Goal: Task Accomplishment & Management: Use online tool/utility

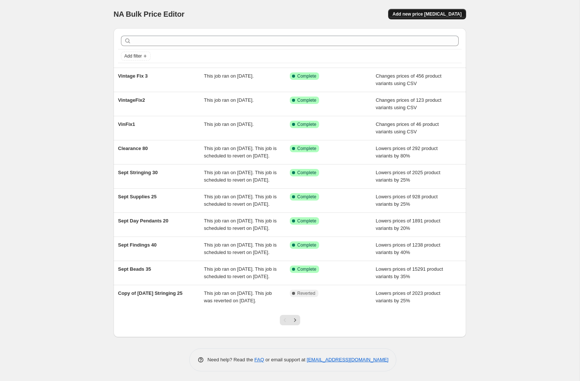
click at [428, 14] on span "Add new price [MEDICAL_DATA]" at bounding box center [427, 14] width 69 height 6
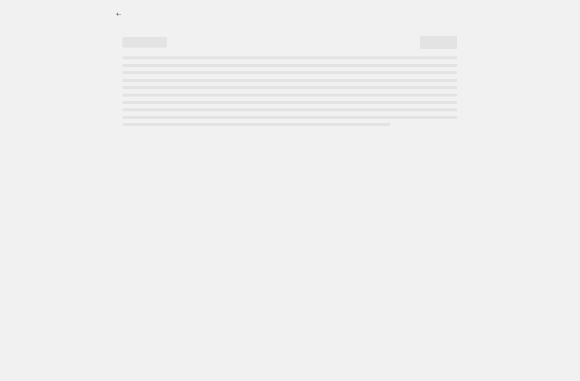
select select "percentage"
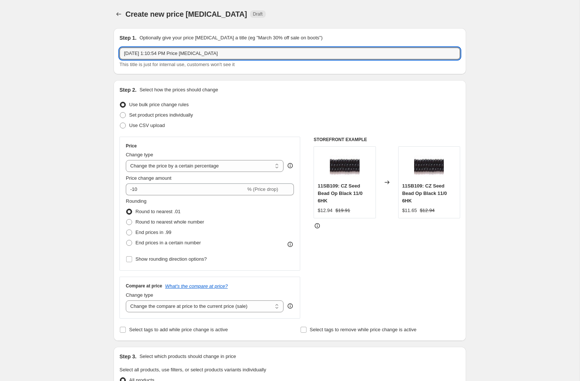
drag, startPoint x: 221, startPoint y: 55, endPoint x: 107, endPoint y: 35, distance: 115.8
click at [108, 35] on div "Step 1. Optionally give your price [MEDICAL_DATA] a title (eg "March 30% off sa…" at bounding box center [287, 355] width 359 height 667
type input "VintageFix-Stragglers"
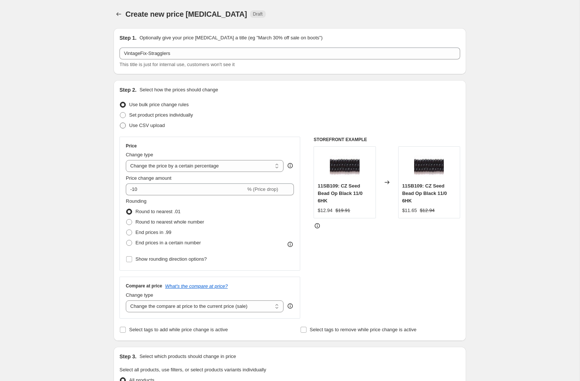
click at [153, 124] on span "Use CSV upload" at bounding box center [147, 126] width 36 height 6
click at [120, 123] on input "Use CSV upload" at bounding box center [120, 123] width 0 height 0
radio input "true"
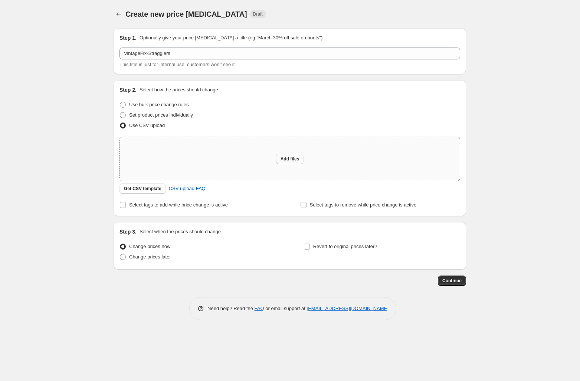
click at [292, 159] on span "Add files" at bounding box center [290, 159] width 19 height 6
type input "C:\fakepath\Vintage-NeedID-Filled.csv"
click at [297, 158] on span "Add files" at bounding box center [290, 159] width 19 height 6
type input "C:\fakepath\Vintage-NeedID-Filled-Clean.csv"
click at [283, 158] on span "Add files" at bounding box center [290, 159] width 19 height 6
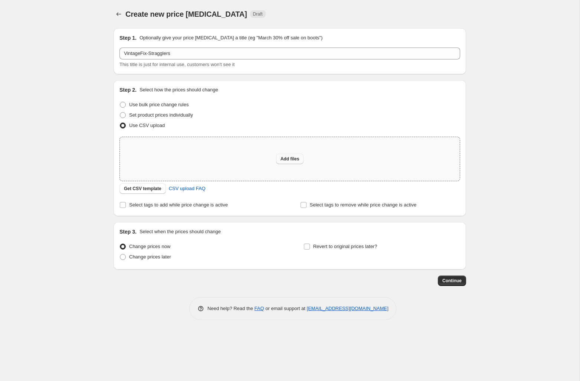
type input "C:\fakepath\VintageFix5.csv"
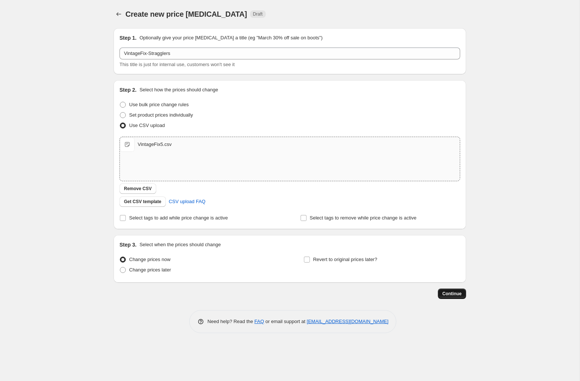
click at [450, 293] on span "Continue" at bounding box center [452, 294] width 19 height 6
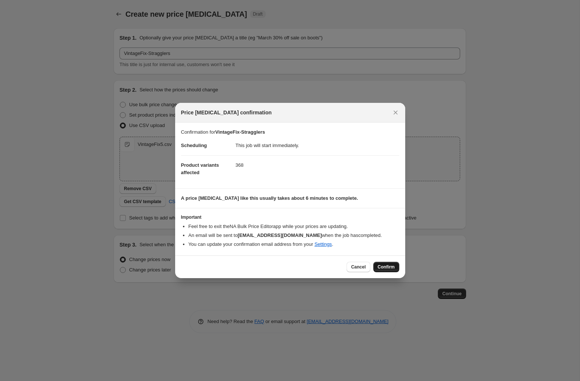
click at [384, 266] on span "Confirm" at bounding box center [386, 267] width 17 height 6
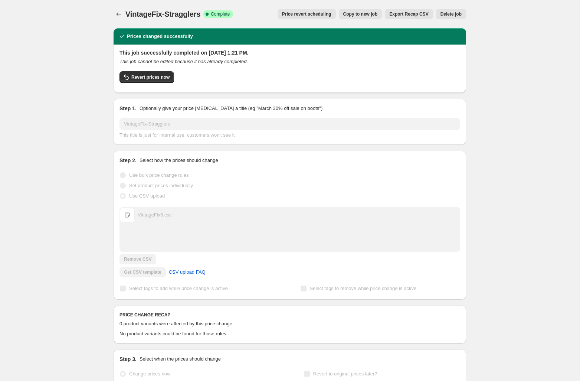
click at [413, 12] on span "Export Recap CSV" at bounding box center [409, 14] width 39 height 6
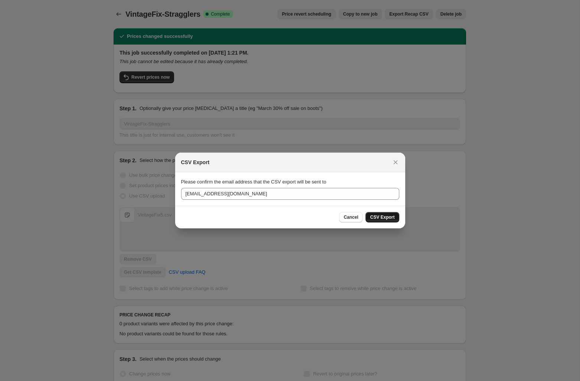
click at [383, 216] on span "CSV Export" at bounding box center [382, 217] width 25 height 6
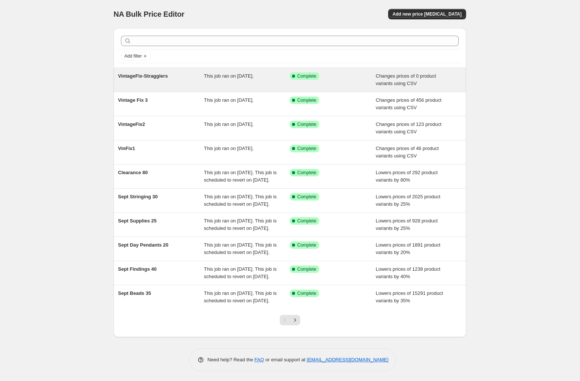
click at [232, 76] on span "This job ran on [DATE]." at bounding box center [229, 76] width 50 height 6
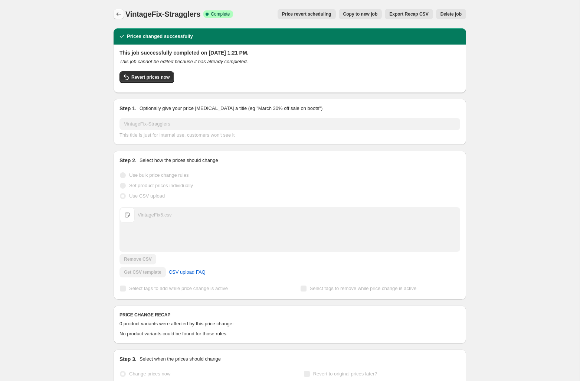
click at [114, 14] on button "Price change jobs" at bounding box center [119, 14] width 10 height 10
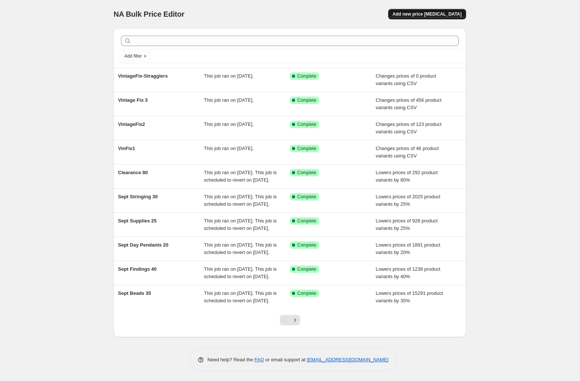
click at [419, 14] on span "Add new price [MEDICAL_DATA]" at bounding box center [427, 14] width 69 height 6
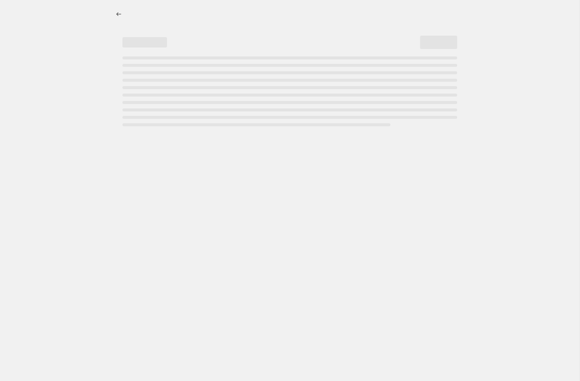
select select "percentage"
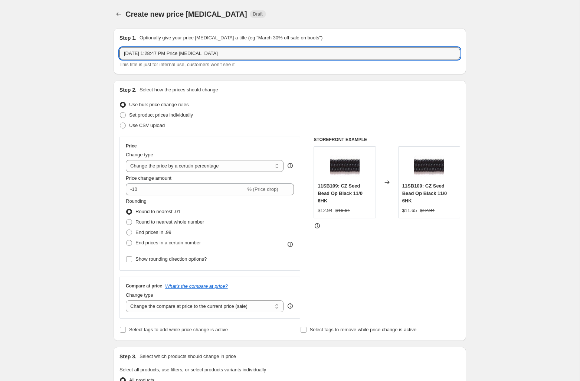
drag, startPoint x: 221, startPoint y: 53, endPoint x: 111, endPoint y: 32, distance: 111.6
click at [111, 32] on div "Step 1. Optionally give your price change job a title (eg "March 30% off sale o…" at bounding box center [287, 355] width 359 height 667
type input "Vintage Fix - Stragglers part 2"
click at [162, 125] on span "Use CSV upload" at bounding box center [147, 126] width 36 height 6
click at [120, 123] on input "Use CSV upload" at bounding box center [120, 123] width 0 height 0
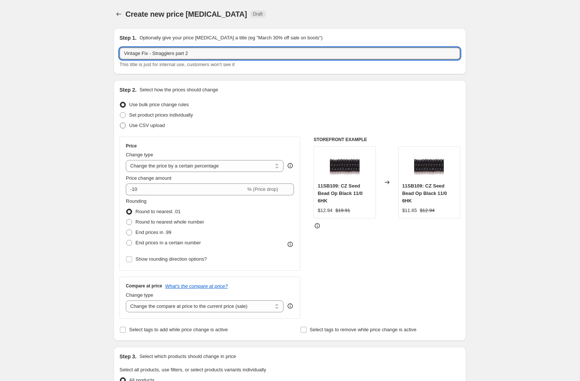
radio input "true"
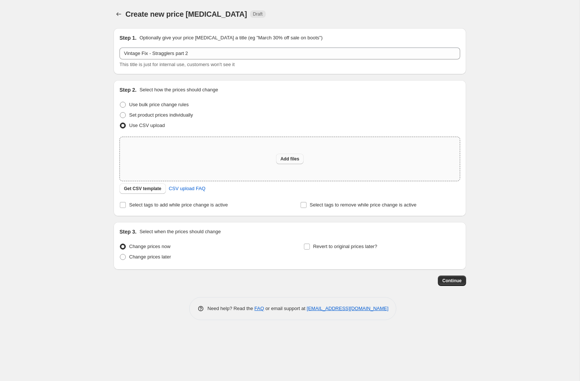
click at [287, 157] on span "Add files" at bounding box center [290, 159] width 19 height 6
type input "C:\fakepath\VintageFinalFix.csv"
click at [291, 156] on button "Add files" at bounding box center [290, 159] width 28 height 10
type input "C:\fakepath\VintageFinalFix.csv"
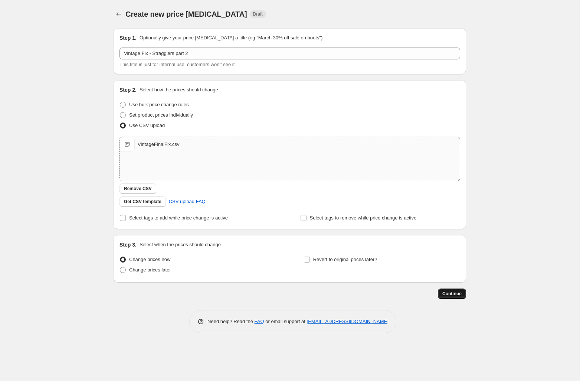
click at [450, 292] on span "Continue" at bounding box center [452, 294] width 19 height 6
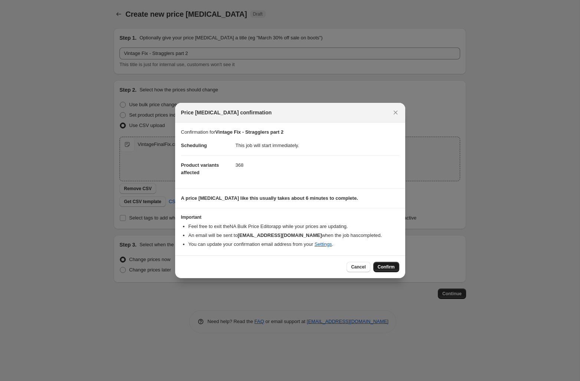
click at [388, 267] on span "Confirm" at bounding box center [386, 267] width 17 height 6
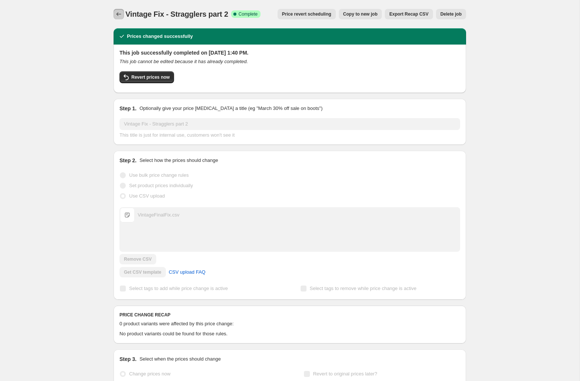
click at [120, 16] on icon "Price change jobs" at bounding box center [118, 13] width 7 height 7
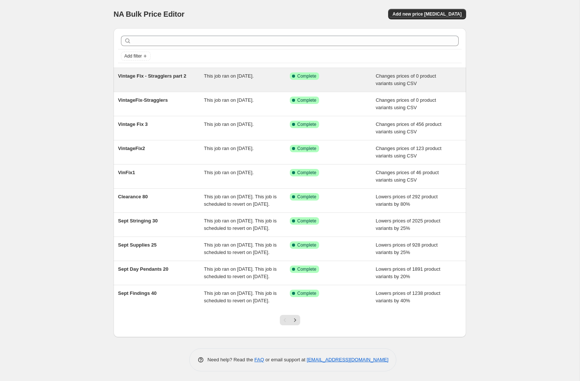
click at [151, 79] on div "Vintage Fix - Stragglers part 2" at bounding box center [161, 79] width 86 height 15
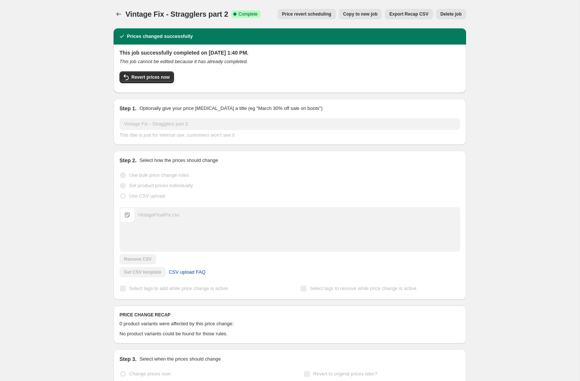
click at [190, 269] on span "CSV upload FAQ" at bounding box center [187, 271] width 37 height 7
click at [115, 17] on icon "Price change jobs" at bounding box center [118, 13] width 7 height 7
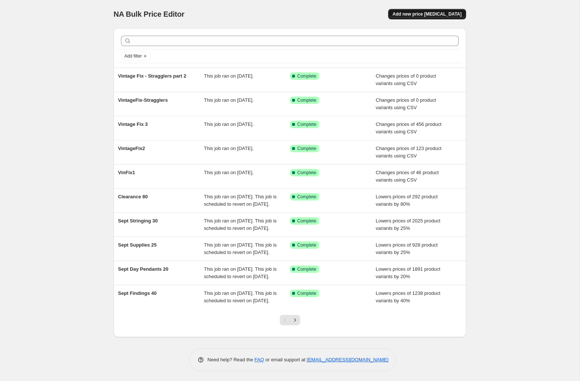
click at [436, 12] on span "Add new price [MEDICAL_DATA]" at bounding box center [427, 14] width 69 height 6
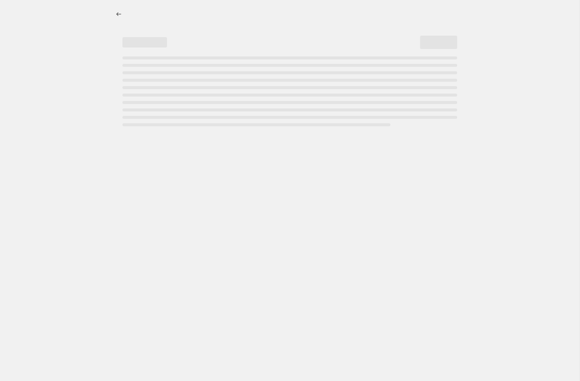
select select "percentage"
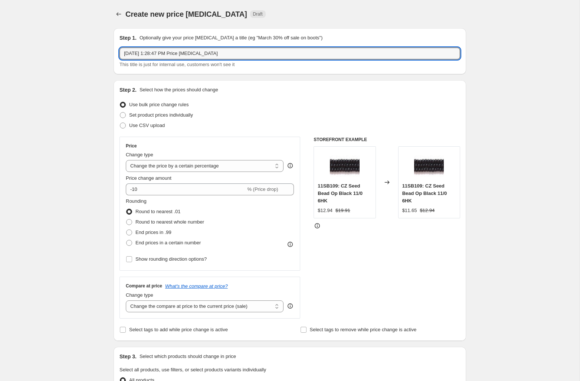
drag, startPoint x: 230, startPoint y: 51, endPoint x: 97, endPoint y: 41, distance: 134.1
click at [97, 41] on div "Create new price change job. This page is ready Create new price change job Dra…" at bounding box center [290, 367] width 580 height 735
type input "Vintage Stragglers TAKE 3"
click at [154, 128] on span "Use CSV upload" at bounding box center [147, 125] width 36 height 7
click at [120, 123] on input "Use CSV upload" at bounding box center [120, 123] width 0 height 0
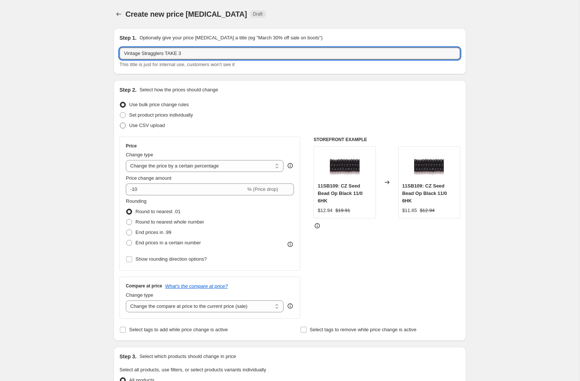
radio input "true"
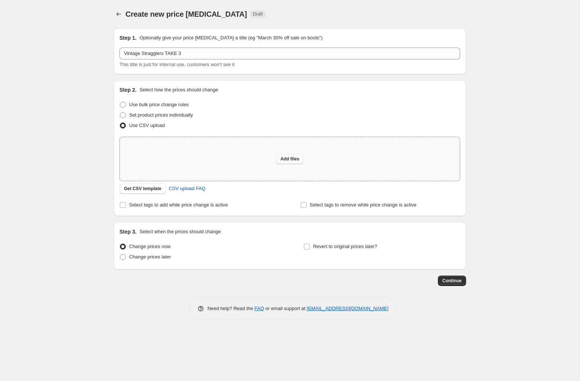
click at [294, 156] on span "Add files" at bounding box center [290, 159] width 19 height 6
type input "C:\fakepath\VintageHope.csv"
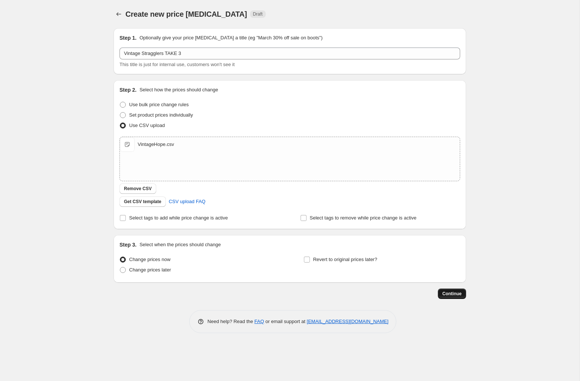
click at [450, 292] on span "Continue" at bounding box center [452, 294] width 19 height 6
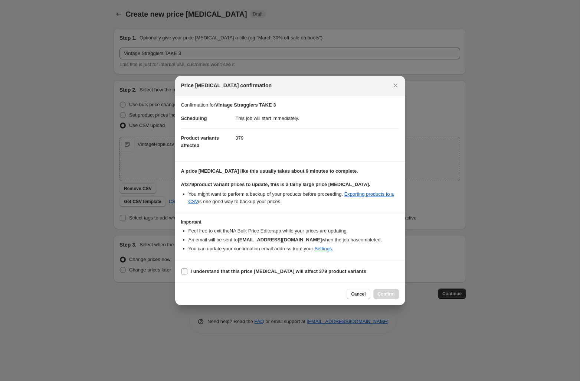
click at [325, 269] on b "I understand that this price change job will affect 379 product variants" at bounding box center [279, 271] width 176 height 6
click at [188, 269] on input "I understand that this price change job will affect 379 product variants" at bounding box center [185, 271] width 6 height 6
checkbox input "true"
click at [385, 294] on span "Confirm" at bounding box center [386, 294] width 17 height 6
